Goal: Task Accomplishment & Management: Manage account settings

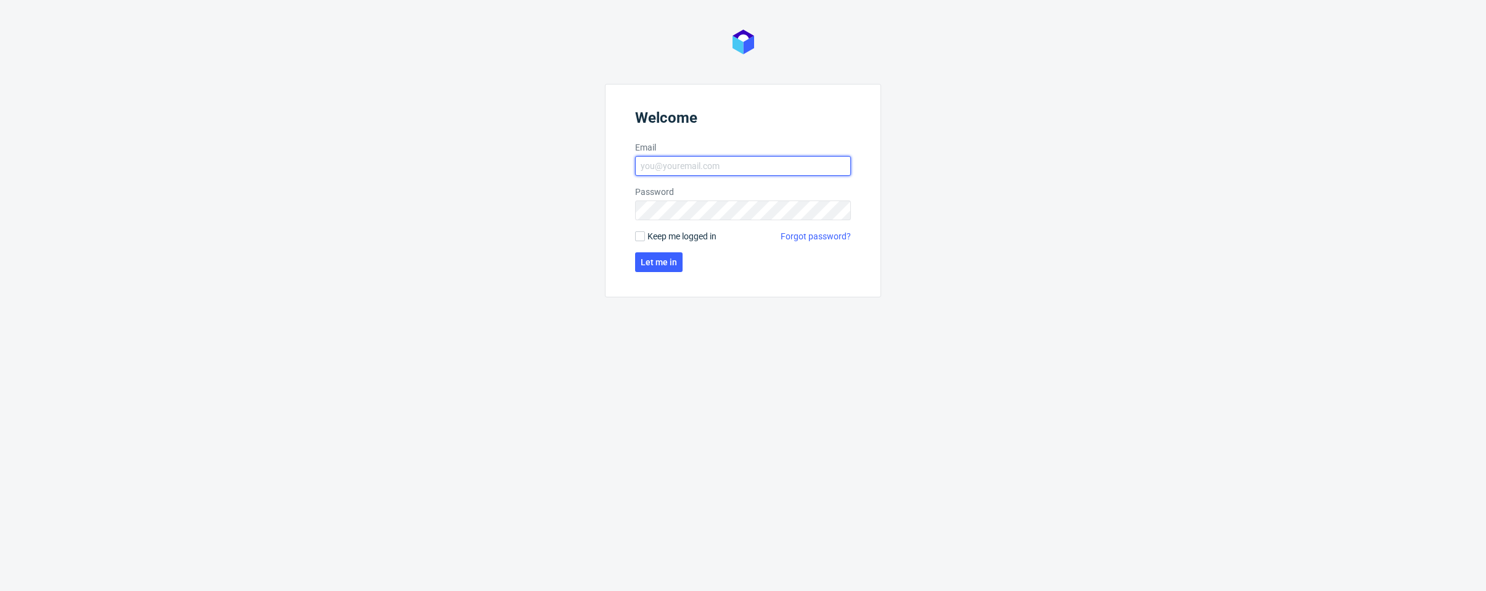
click at [732, 167] on input "Email" at bounding box center [743, 166] width 216 height 20
type input "[PERSON_NAME][EMAIL_ADDRESS][PERSON_NAME][DOMAIN_NAME]"
click at [651, 265] on span "Let me in" at bounding box center [659, 262] width 36 height 9
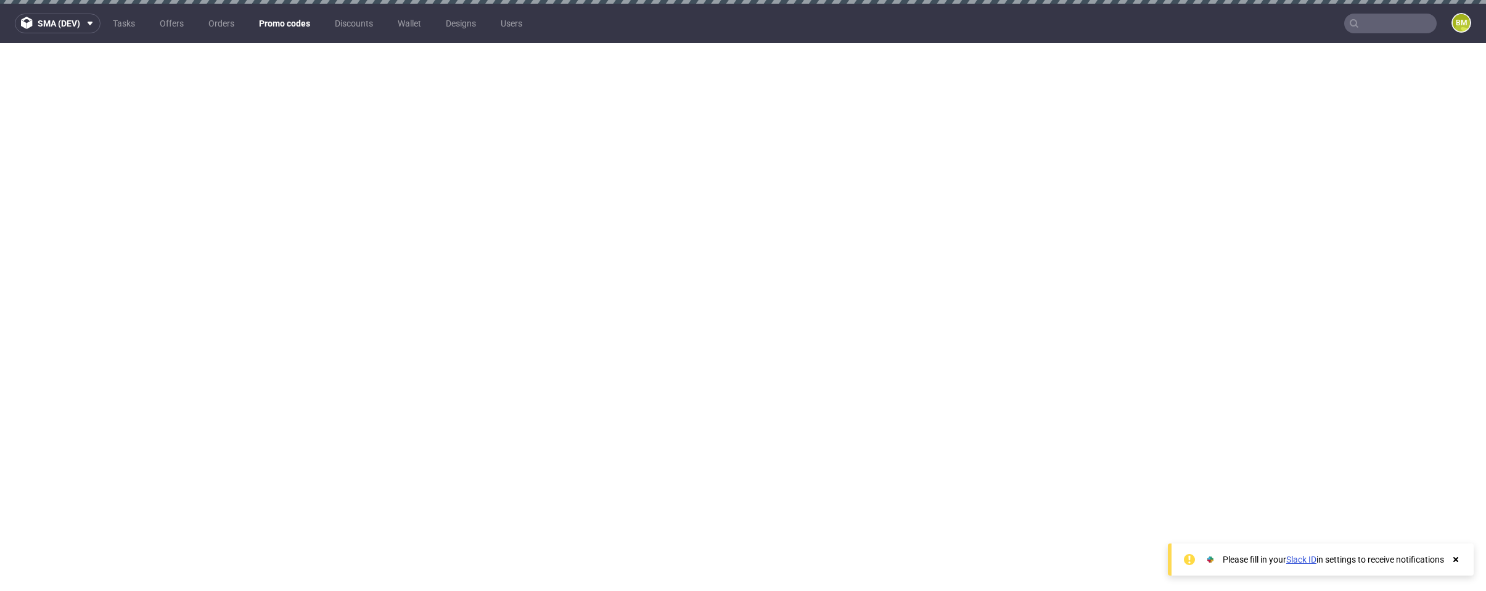
scroll to position [7, 0]
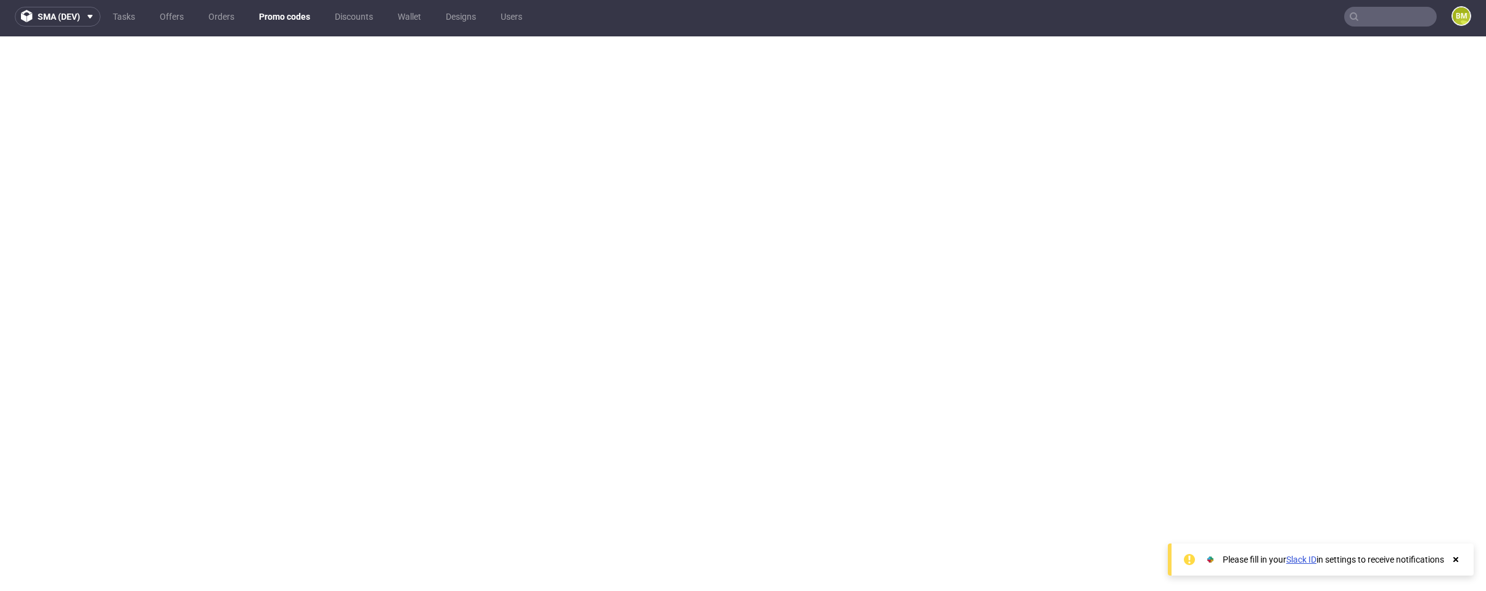
click at [282, 20] on link "Promo codes" at bounding box center [285, 17] width 66 height 20
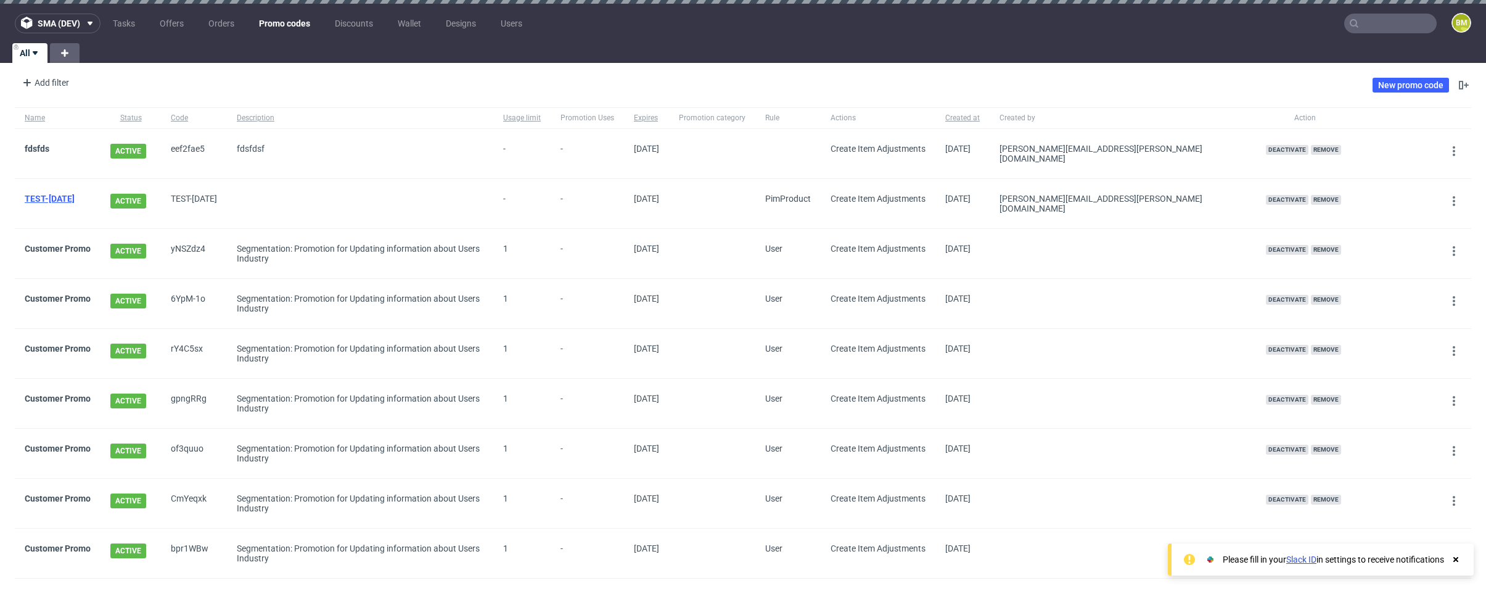
click at [50, 196] on link "TEST-[DATE]" at bounding box center [50, 199] width 50 height 10
click at [40, 144] on link "fdsfds" at bounding box center [37, 149] width 25 height 10
click at [42, 145] on link "fdsfds" at bounding box center [37, 149] width 25 height 10
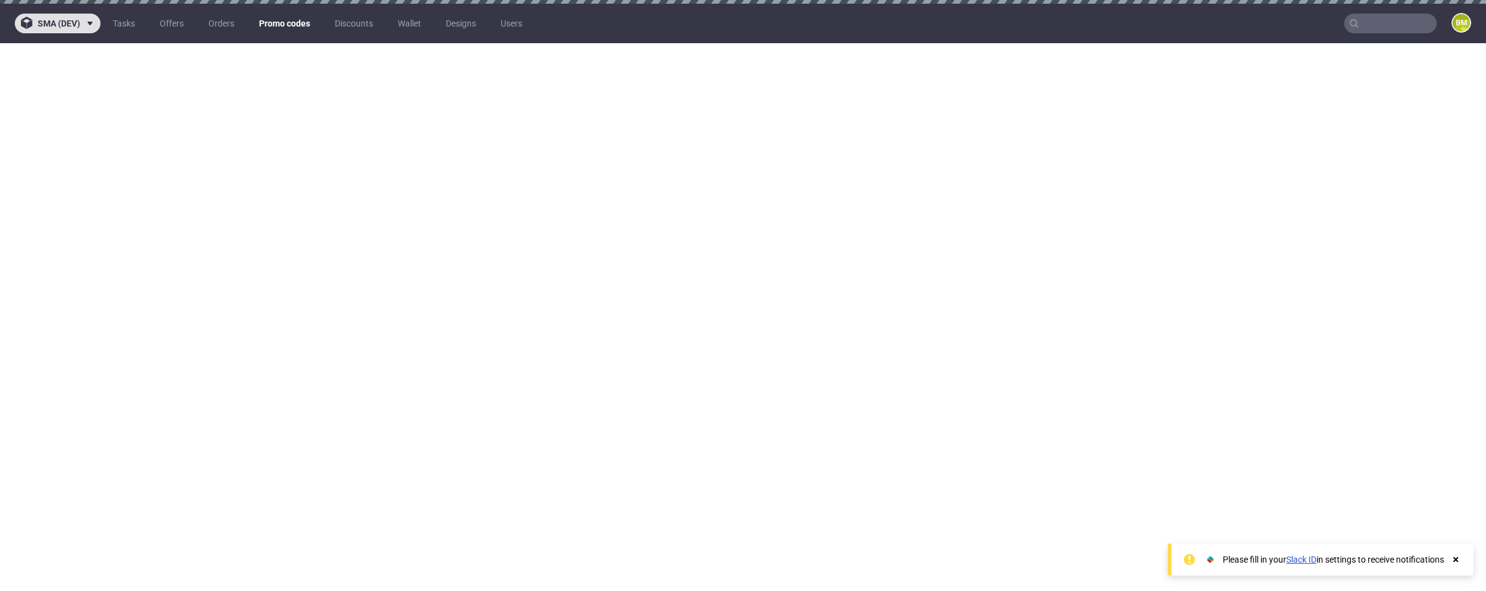
click at [88, 24] on icon at bounding box center [90, 24] width 10 height 10
click at [67, 14] on button "sma (dev)" at bounding box center [58, 24] width 86 height 20
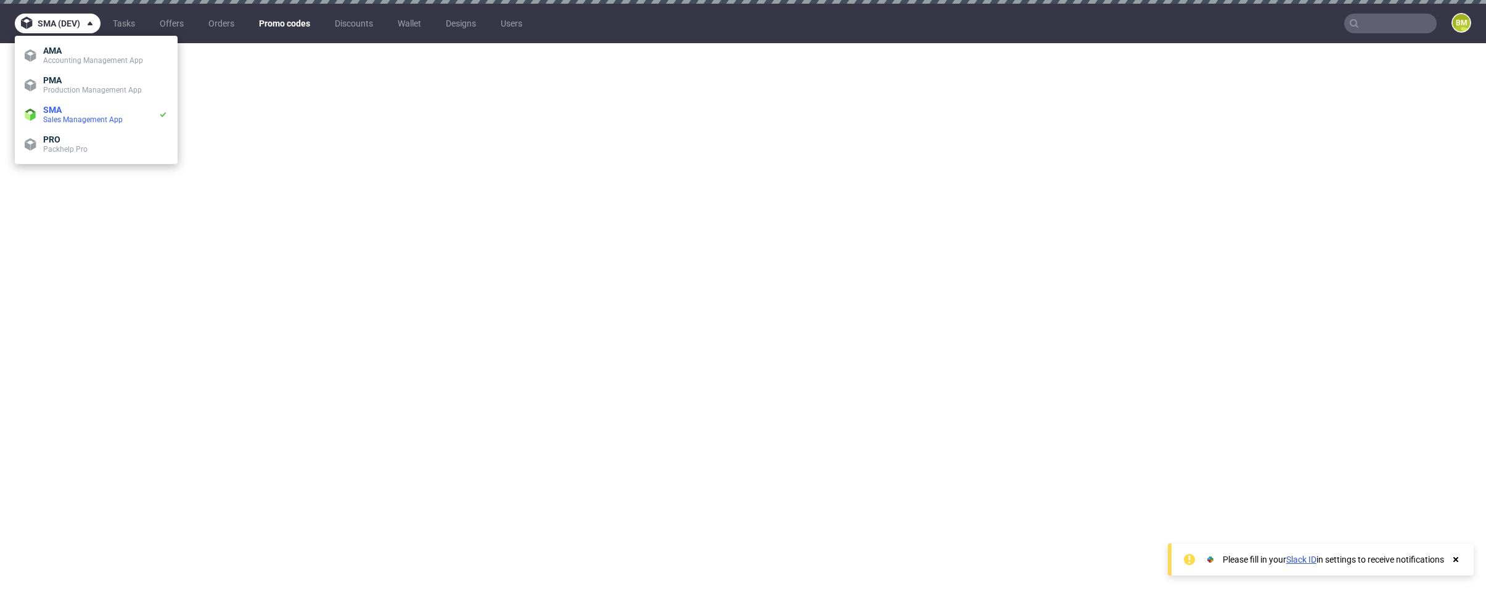
click at [84, 23] on span at bounding box center [87, 24] width 15 height 10
click at [142, 109] on span "SMA" at bounding box center [100, 110] width 115 height 10
